Goal: Information Seeking & Learning: Find specific fact

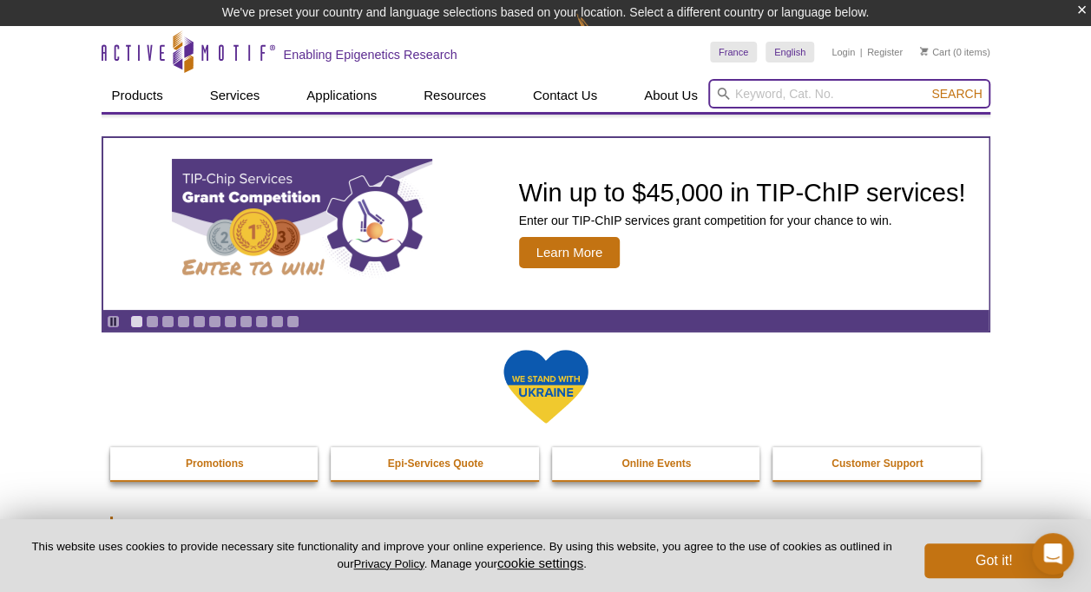
click at [798, 90] on input "search" at bounding box center [849, 94] width 282 height 30
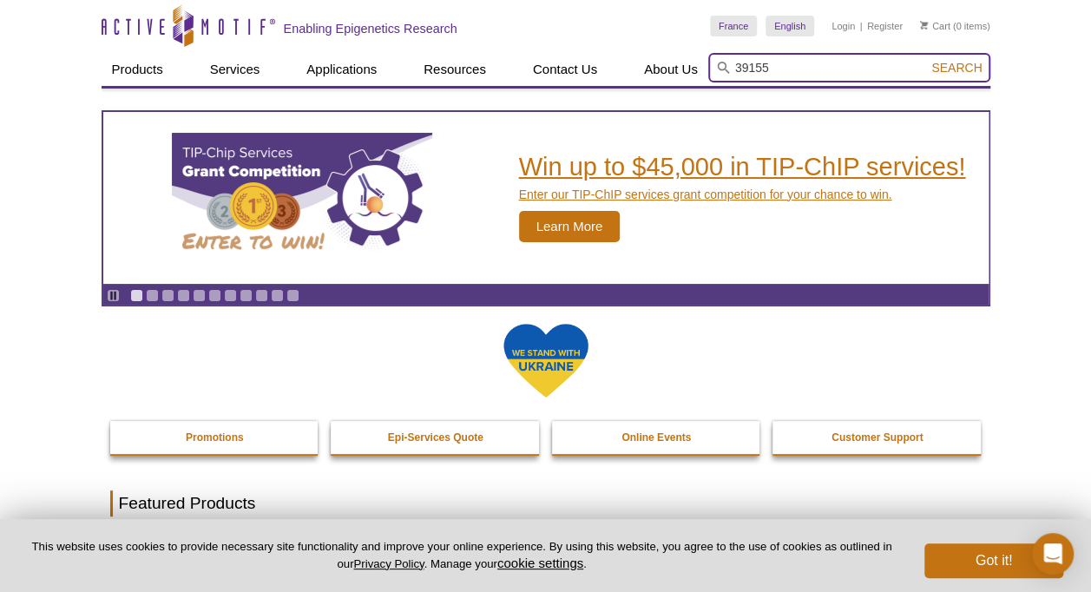
type input "39155"
click at [926, 60] on button "Search" at bounding box center [956, 68] width 61 height 16
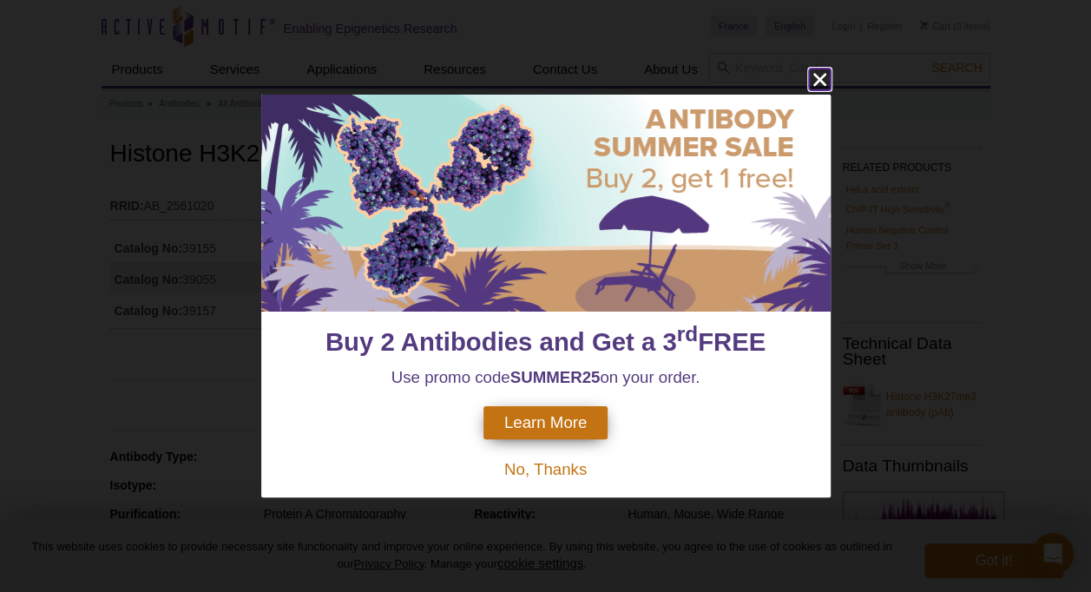
click at [816, 82] on icon "close" at bounding box center [818, 79] width 13 height 13
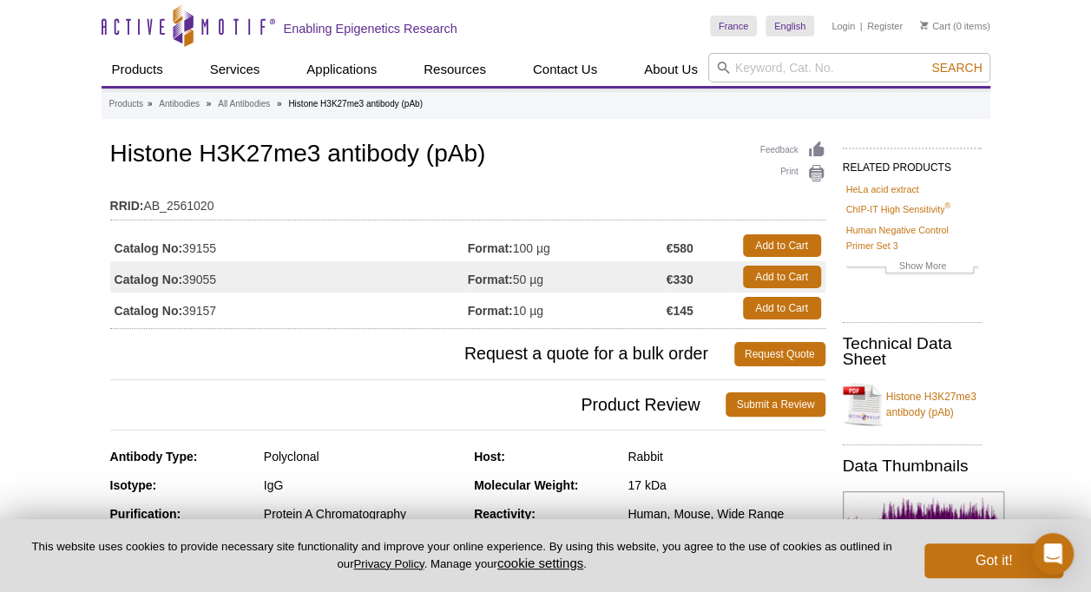
click at [562, 246] on td "Format: 100 µg" at bounding box center [567, 245] width 199 height 31
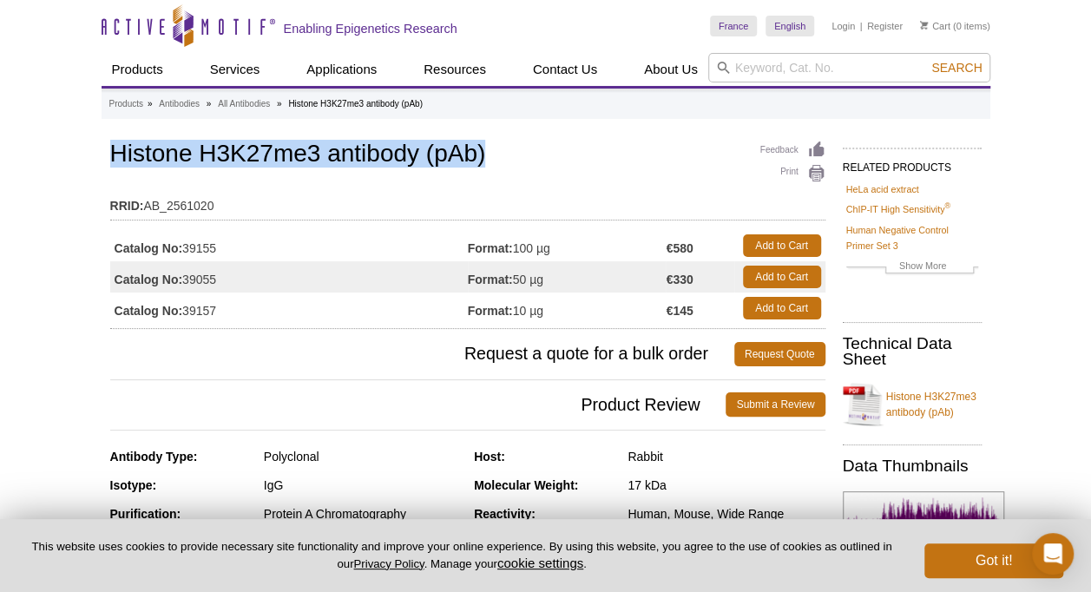
drag, startPoint x: 110, startPoint y: 156, endPoint x: 489, endPoint y: 158, distance: 378.3
click at [489, 158] on h1 "Histone H3K27me3 antibody (pAb)" at bounding box center [467, 156] width 715 height 30
copy h1 "Histone H3K27me3 antibody (pAb)"
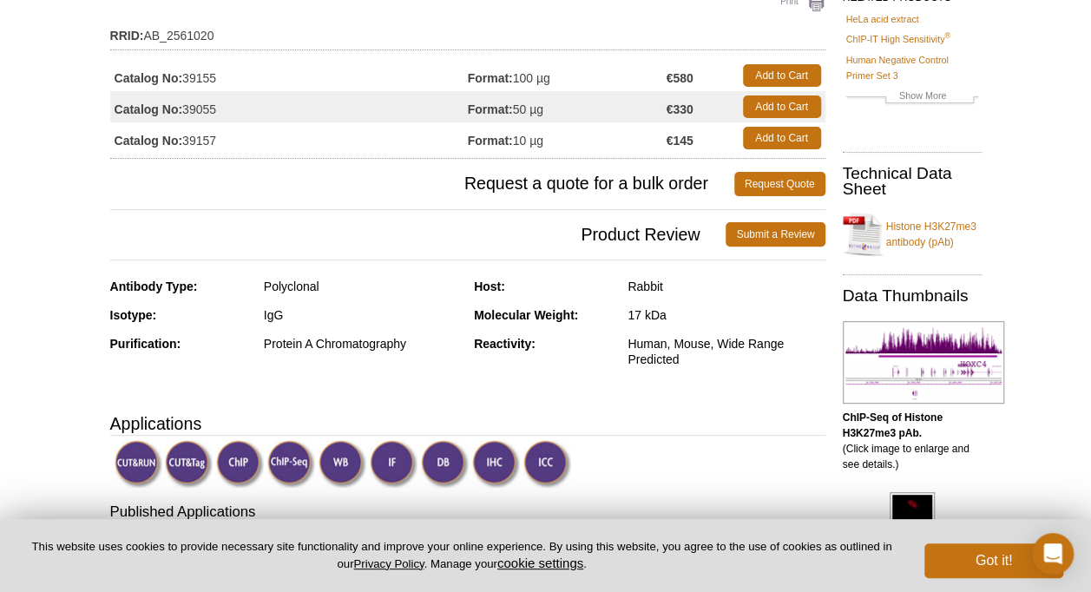
scroll to position [87, 0]
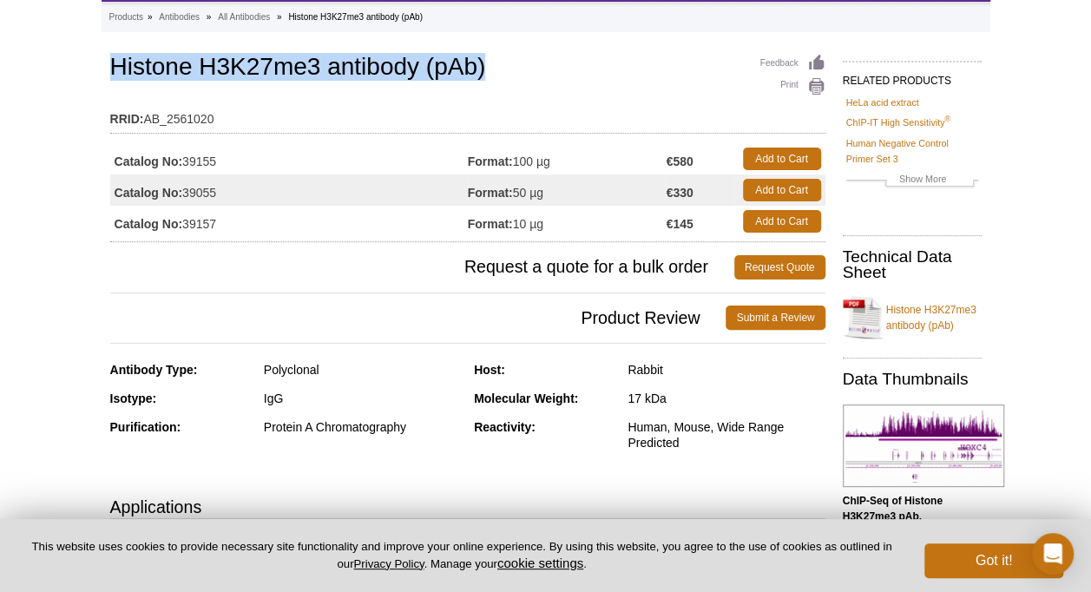
drag, startPoint x: 186, startPoint y: 162, endPoint x: 224, endPoint y: 160, distance: 38.3
click at [224, 160] on td "Catalog No: 39155" at bounding box center [288, 158] width 357 height 31
copy td "39155"
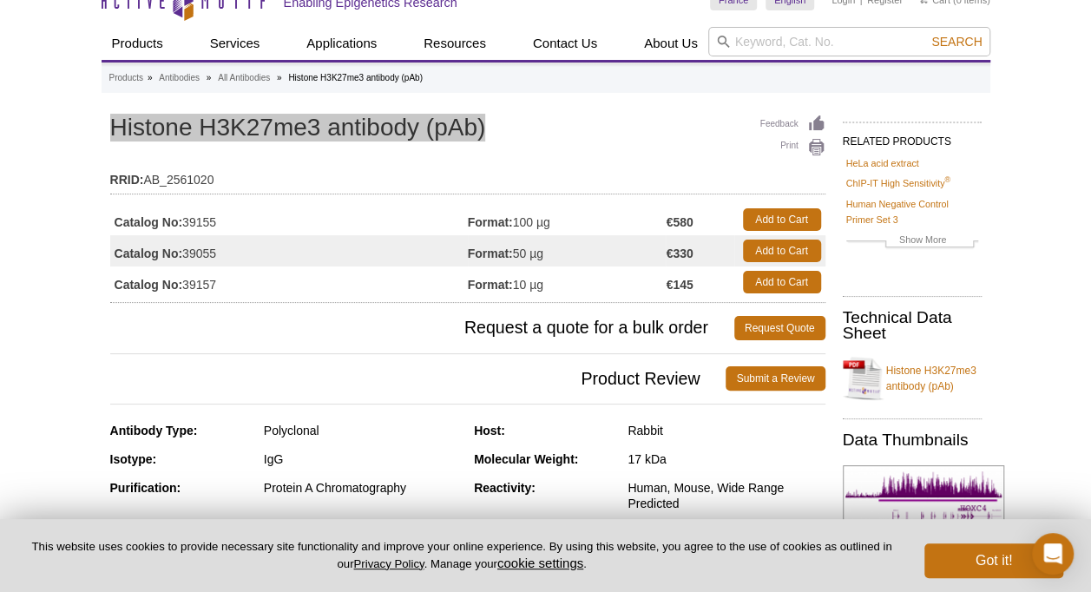
scroll to position [0, 0]
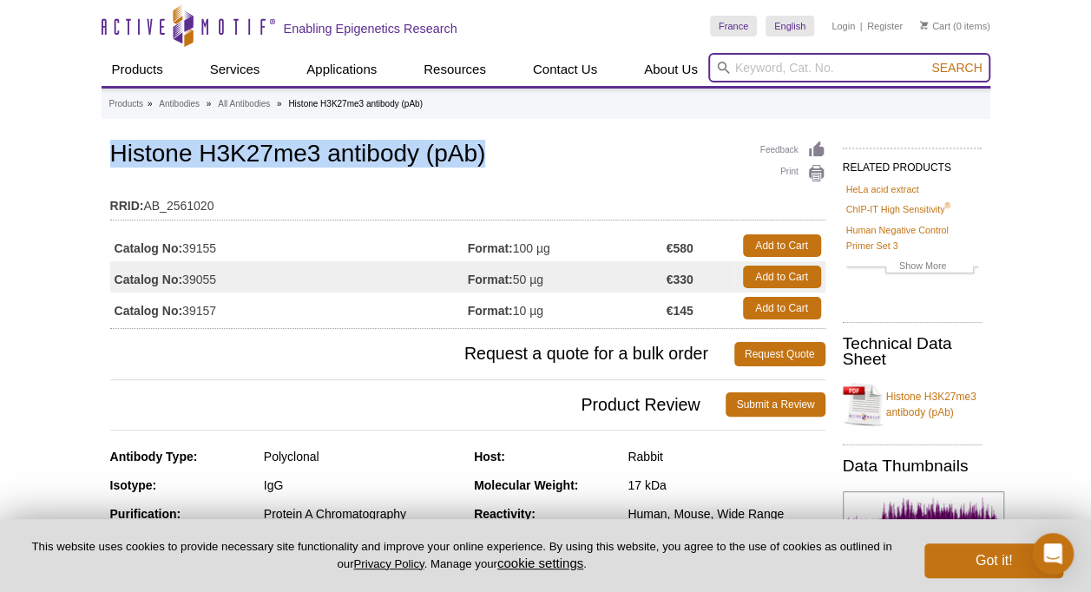
click at [751, 72] on input "search" at bounding box center [849, 68] width 282 height 30
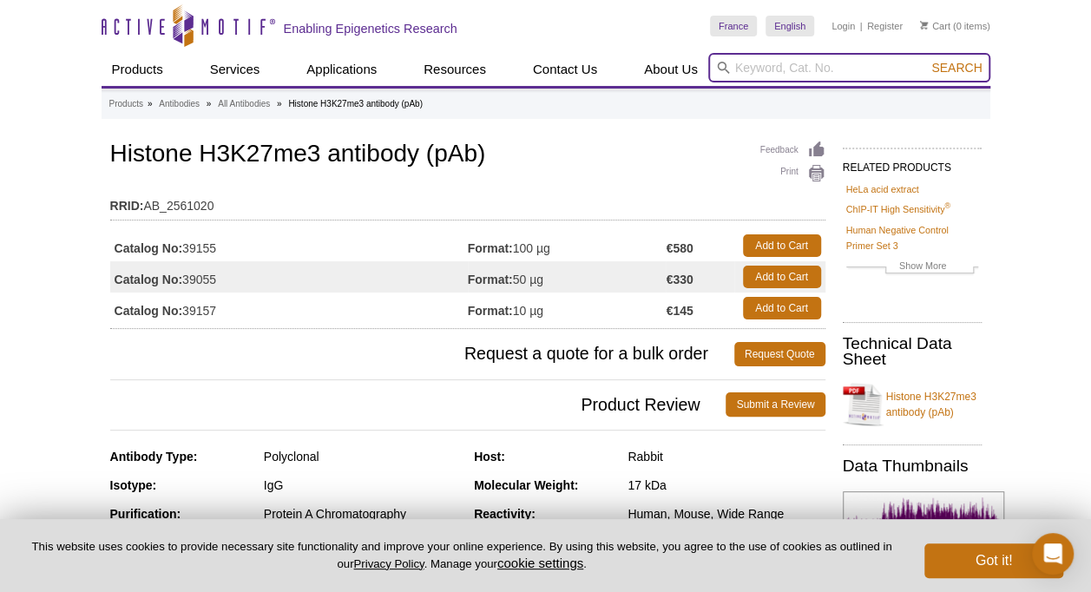
click at [748, 64] on input "search" at bounding box center [849, 68] width 282 height 30
click at [926, 60] on button "Search" at bounding box center [956, 68] width 61 height 16
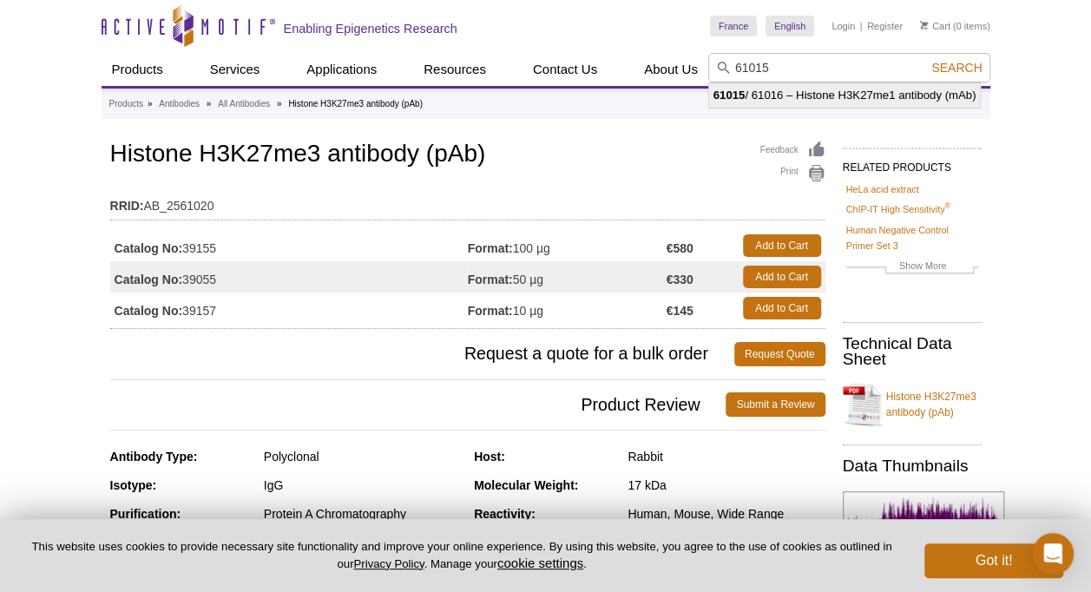
click at [842, 92] on li "61015 / 61016 – Histone H3K27me1 antibody (mAb)" at bounding box center [845, 95] width 272 height 24
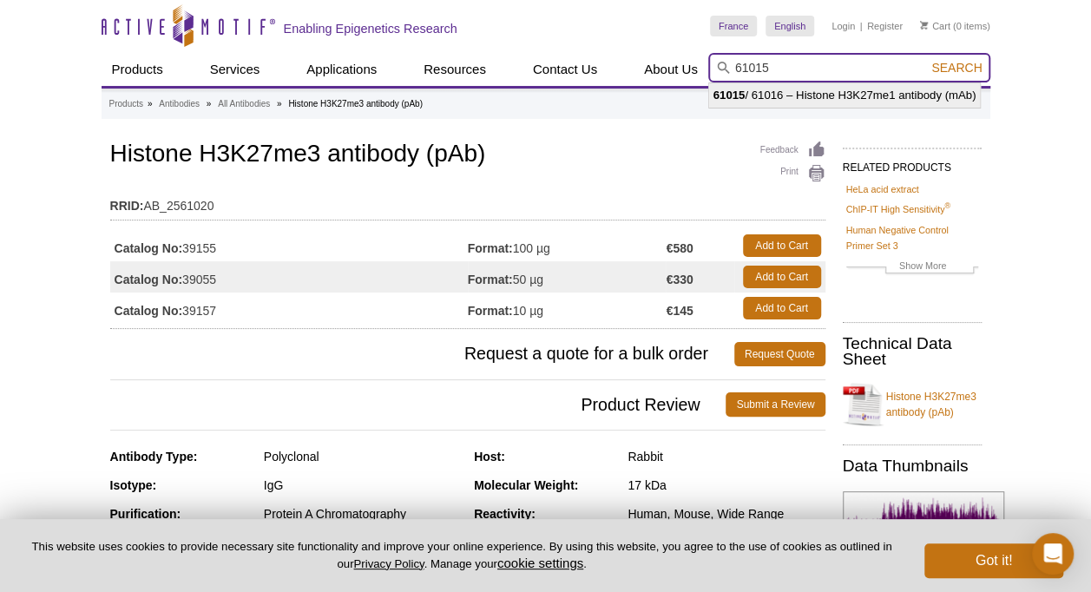
type input "61015 / 61016 – Histone H3K27me1 antibody (mAb)"
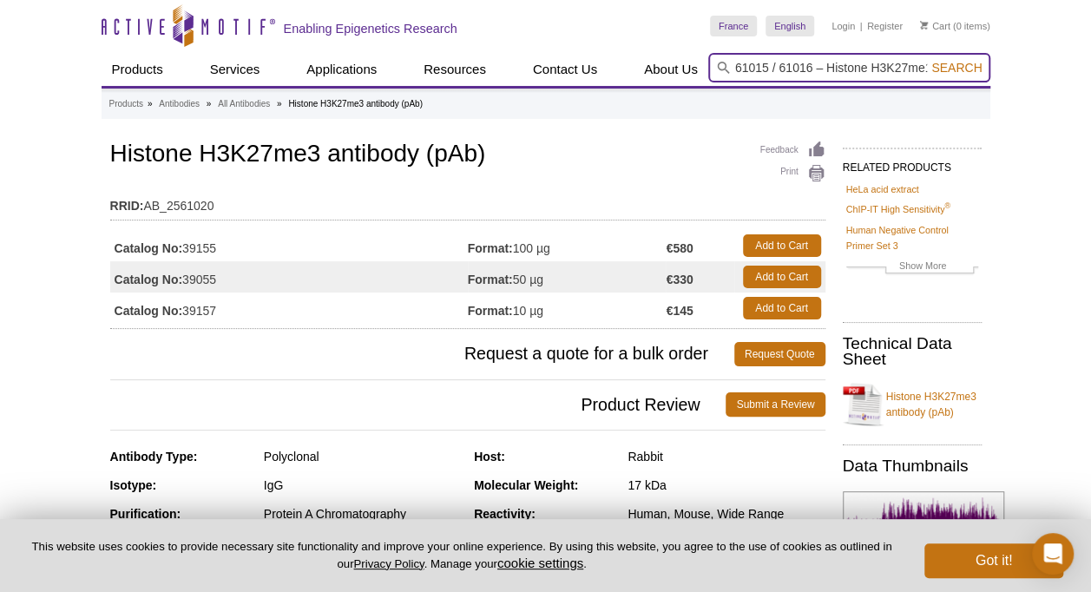
scroll to position [0, 90]
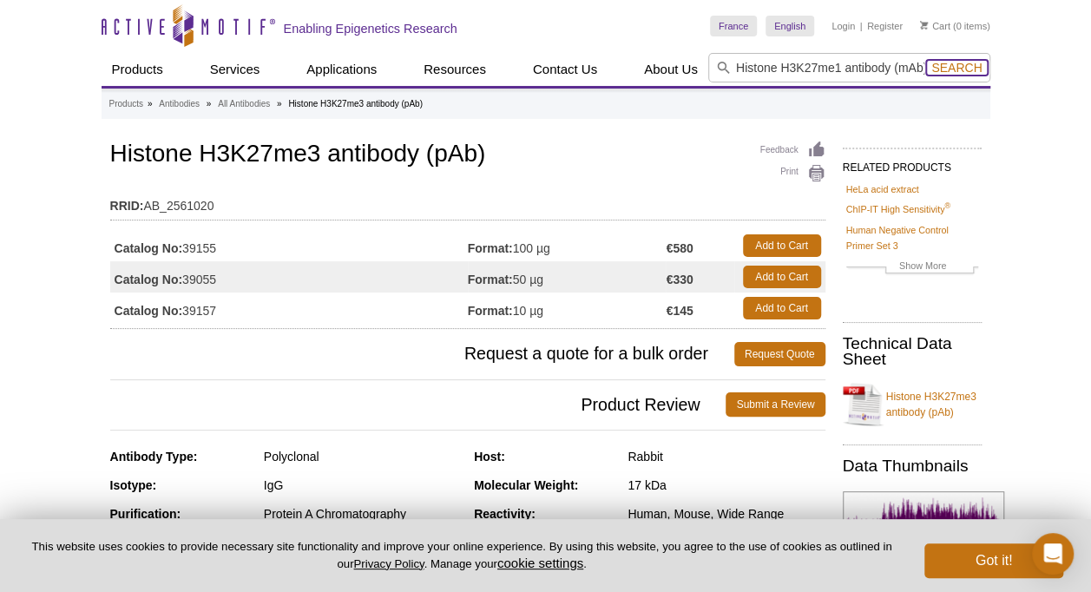
click at [953, 64] on span "Search" at bounding box center [956, 68] width 50 height 14
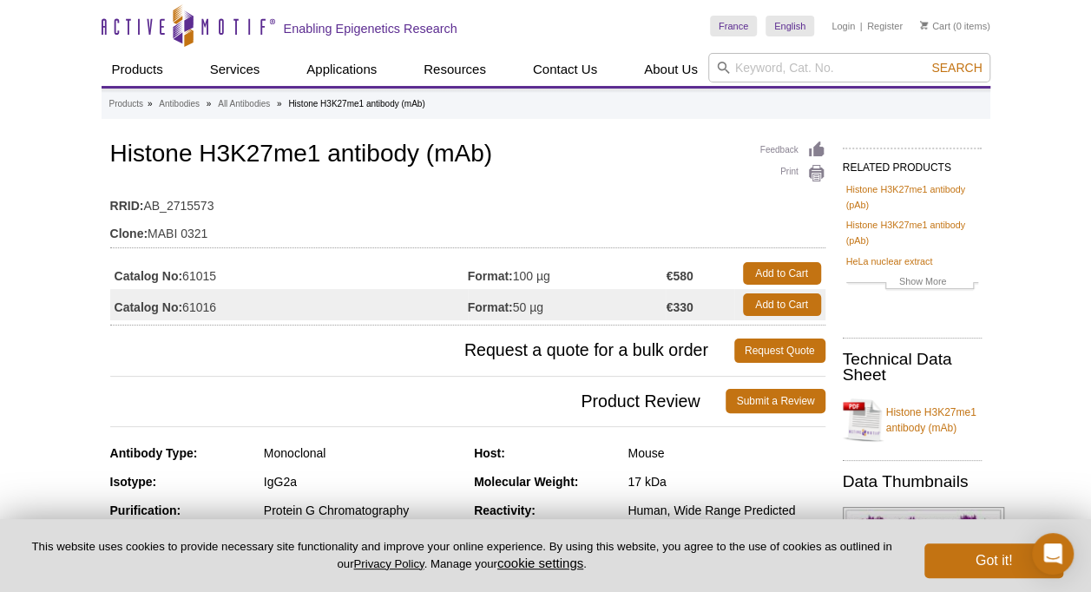
click at [240, 269] on td "Catalog No: 61015" at bounding box center [288, 273] width 357 height 31
click at [213, 275] on td "Catalog No: 61015" at bounding box center [288, 273] width 357 height 31
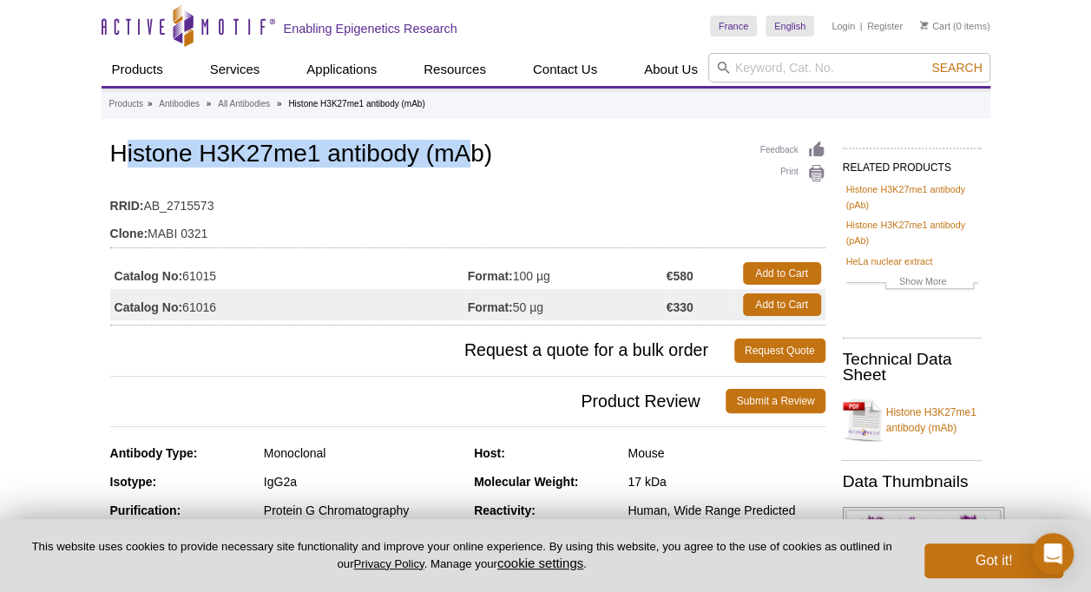
drag, startPoint x: 118, startPoint y: 151, endPoint x: 469, endPoint y: 137, distance: 351.7
click at [469, 137] on div "Feedback Print Histone H3K27me1 antibody (mAb) RRID: AB_2715573 Clone: MABI 032…" at bounding box center [467, 231] width 715 height 188
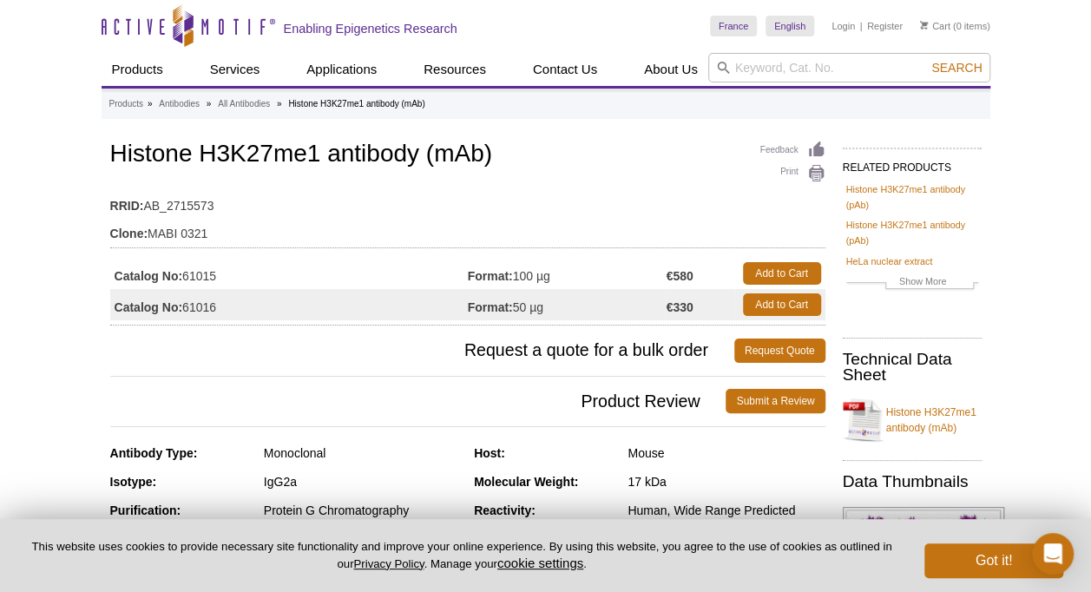
drag, startPoint x: 469, startPoint y: 137, endPoint x: 259, endPoint y: 174, distance: 213.3
click at [368, 175] on div "Feedback Print Histone H3K27me1 antibody (mAb) RRID: AB_2715573 Clone: MABI 032…" at bounding box center [467, 231] width 715 height 188
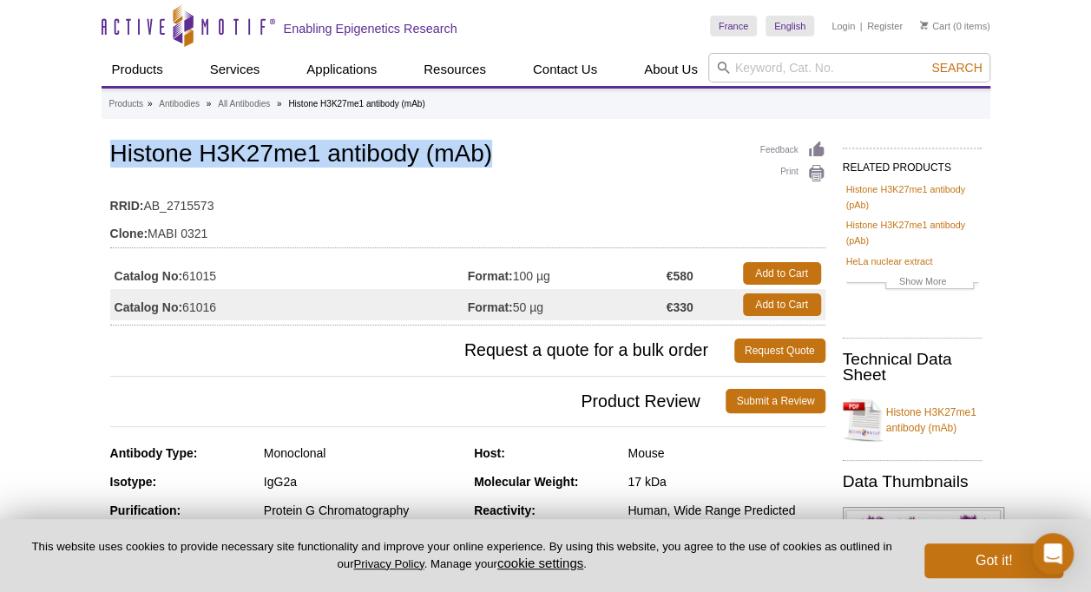
drag, startPoint x: 110, startPoint y: 154, endPoint x: 523, endPoint y: 153, distance: 413.0
click at [523, 153] on h1 "Histone H3K27me1 antibody (mAb)" at bounding box center [467, 156] width 715 height 30
copy h1 "Histone H3K27me1 antibody (mAb)"
click at [278, 253] on table "Catalog No: 61015 Format: 100 µg €580 Add to Cart Catalog No: 61016 Format: 50 …" at bounding box center [467, 289] width 715 height 72
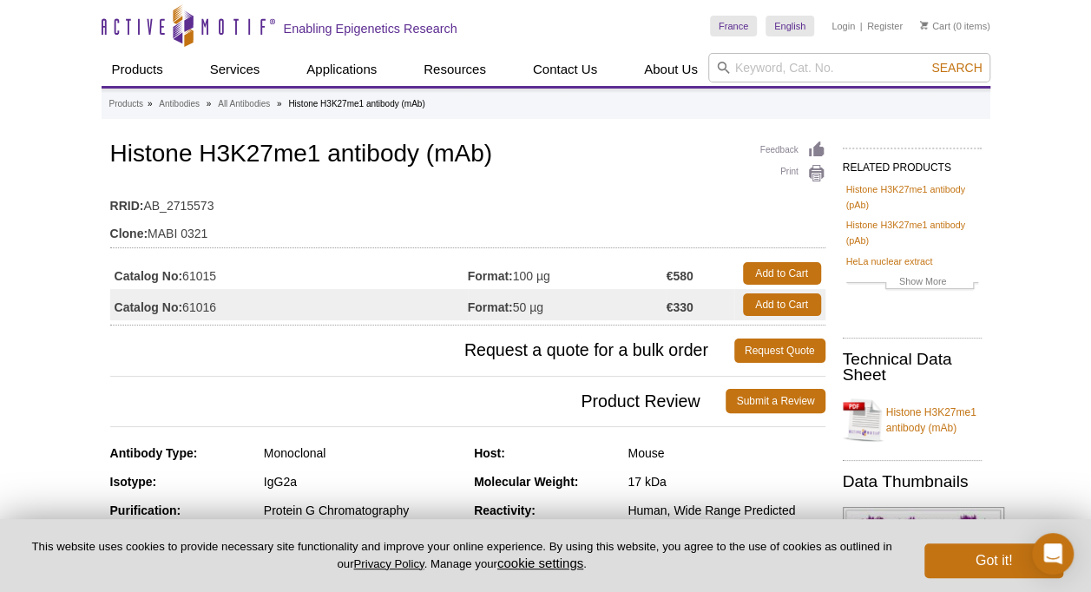
drag, startPoint x: 185, startPoint y: 274, endPoint x: 227, endPoint y: 272, distance: 42.6
click at [227, 272] on td "Catalog No: 61015" at bounding box center [288, 273] width 357 height 31
copy td "61015"
click at [246, 283] on td "Catalog No: 61015" at bounding box center [288, 273] width 357 height 31
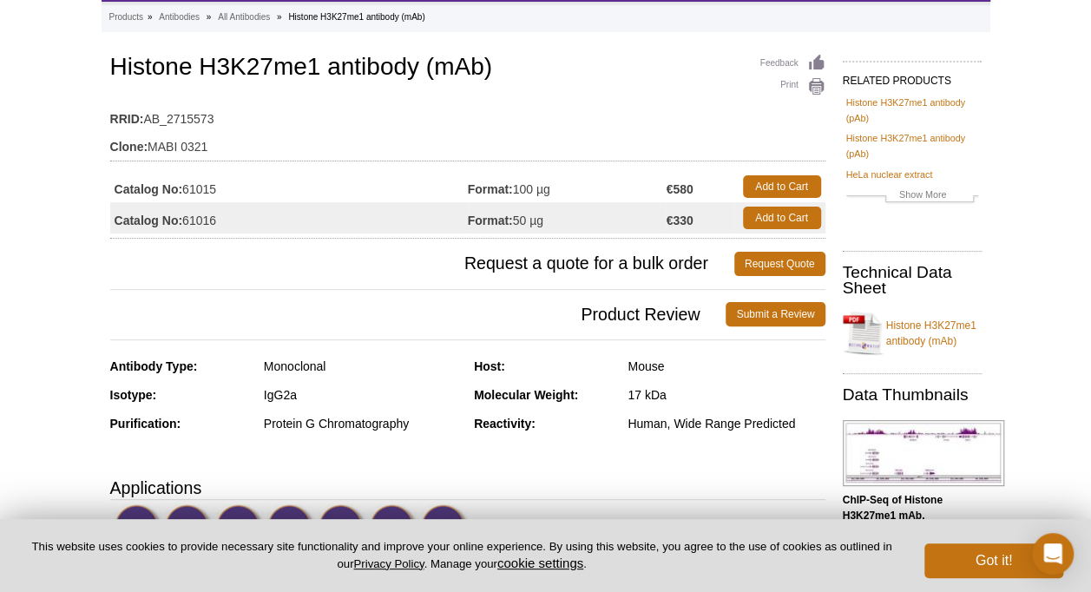
scroll to position [174, 0]
